Goal: Book appointment/travel/reservation

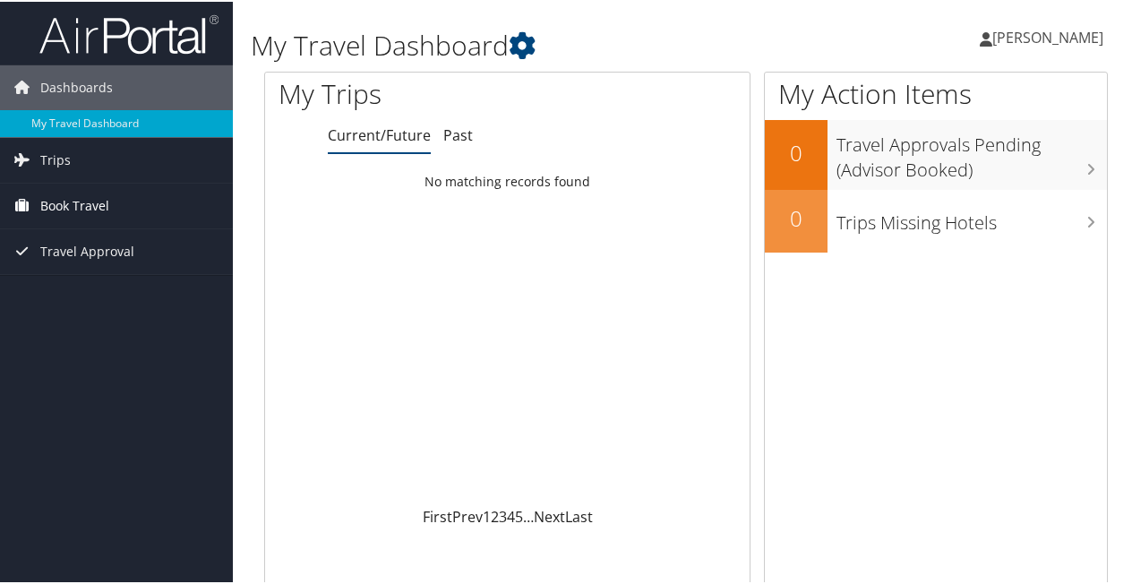
click at [105, 201] on span "Book Travel" at bounding box center [74, 204] width 69 height 45
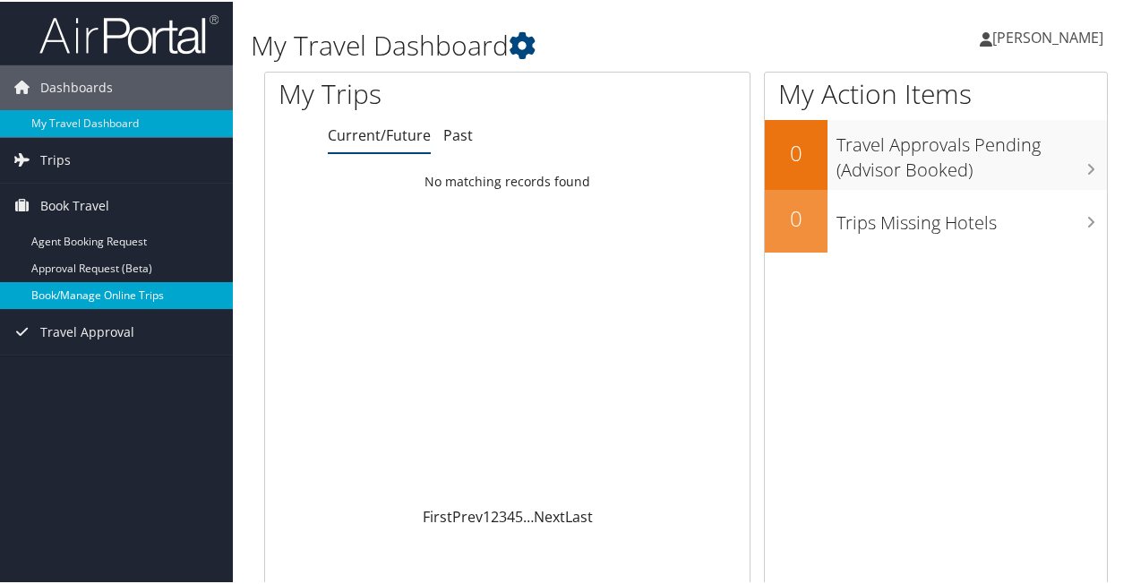
click at [113, 298] on link "Book/Manage Online Trips" at bounding box center [116, 293] width 233 height 27
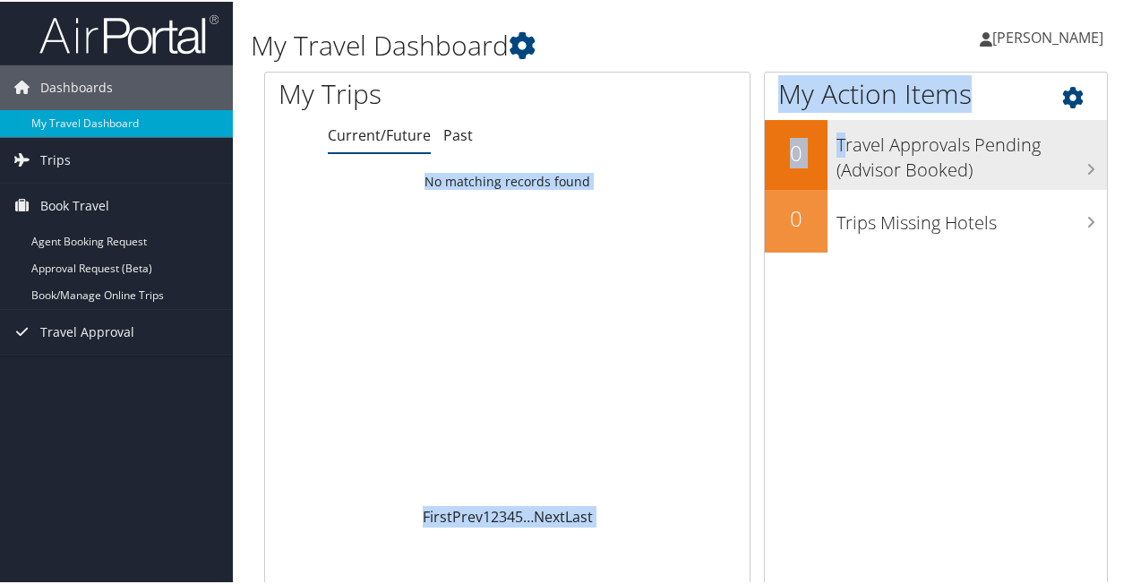
drag, startPoint x: 514, startPoint y: 141, endPoint x: 843, endPoint y: 127, distance: 328.9
click at [843, 127] on div "My Trips Current/Future Past Loading... No matching records found First Prev 1 …" at bounding box center [686, 339] width 870 height 539
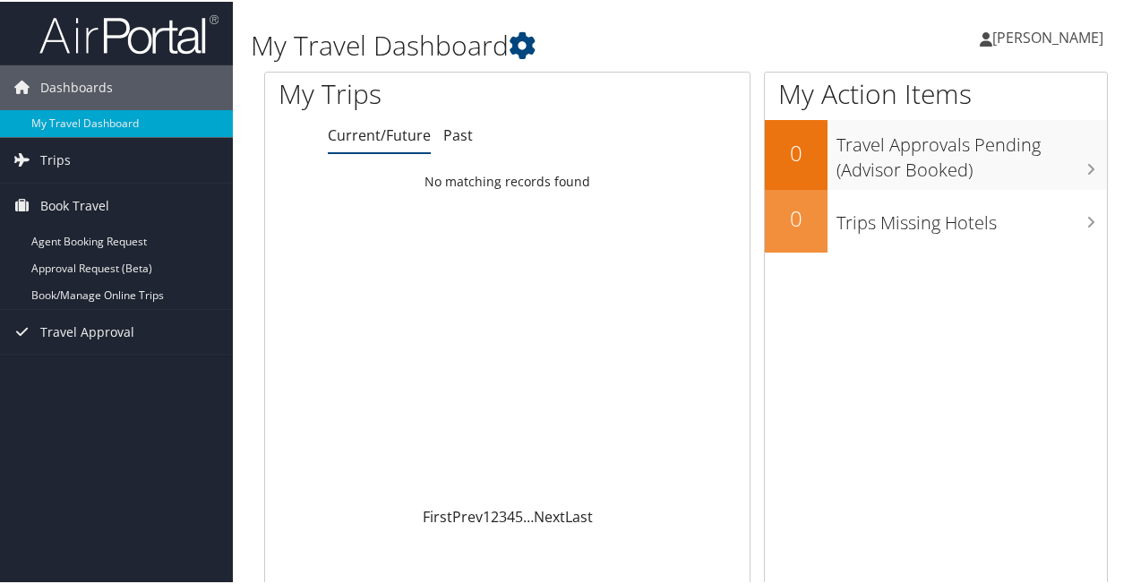
drag, startPoint x: 843, startPoint y: 127, endPoint x: 756, endPoint y: 37, distance: 125.4
click at [759, 37] on div "Hannah McCabe Hannah McCabe My Settings Travel Agency Contacts View Travel Prof…" at bounding box center [949, 43] width 380 height 69
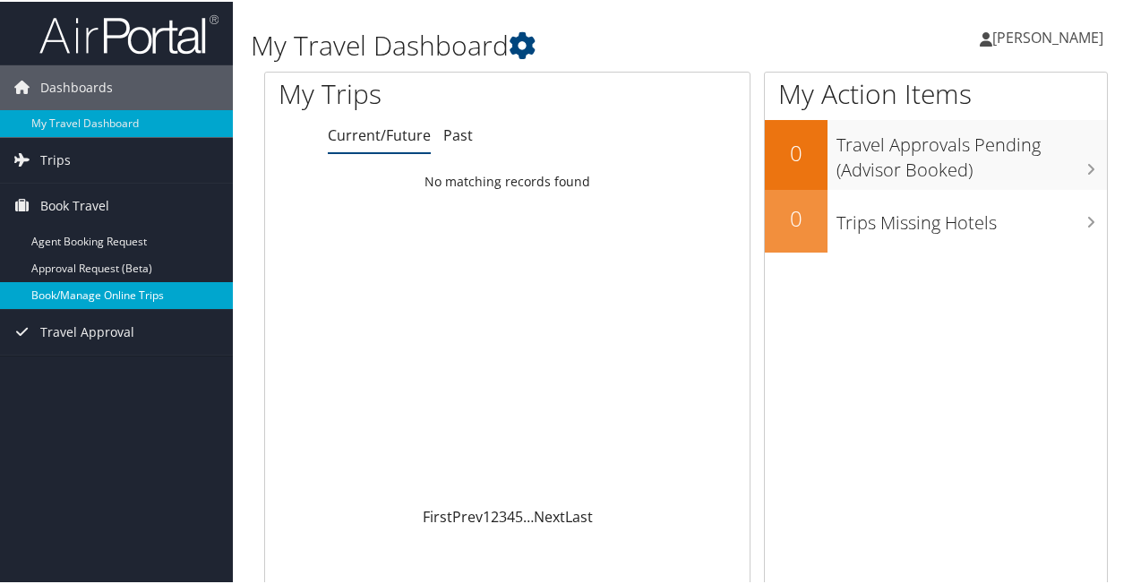
click at [120, 295] on link "Book/Manage Online Trips" at bounding box center [116, 293] width 233 height 27
click at [70, 299] on link "Book/Manage Online Trips" at bounding box center [116, 293] width 233 height 27
